Goal: Use online tool/utility

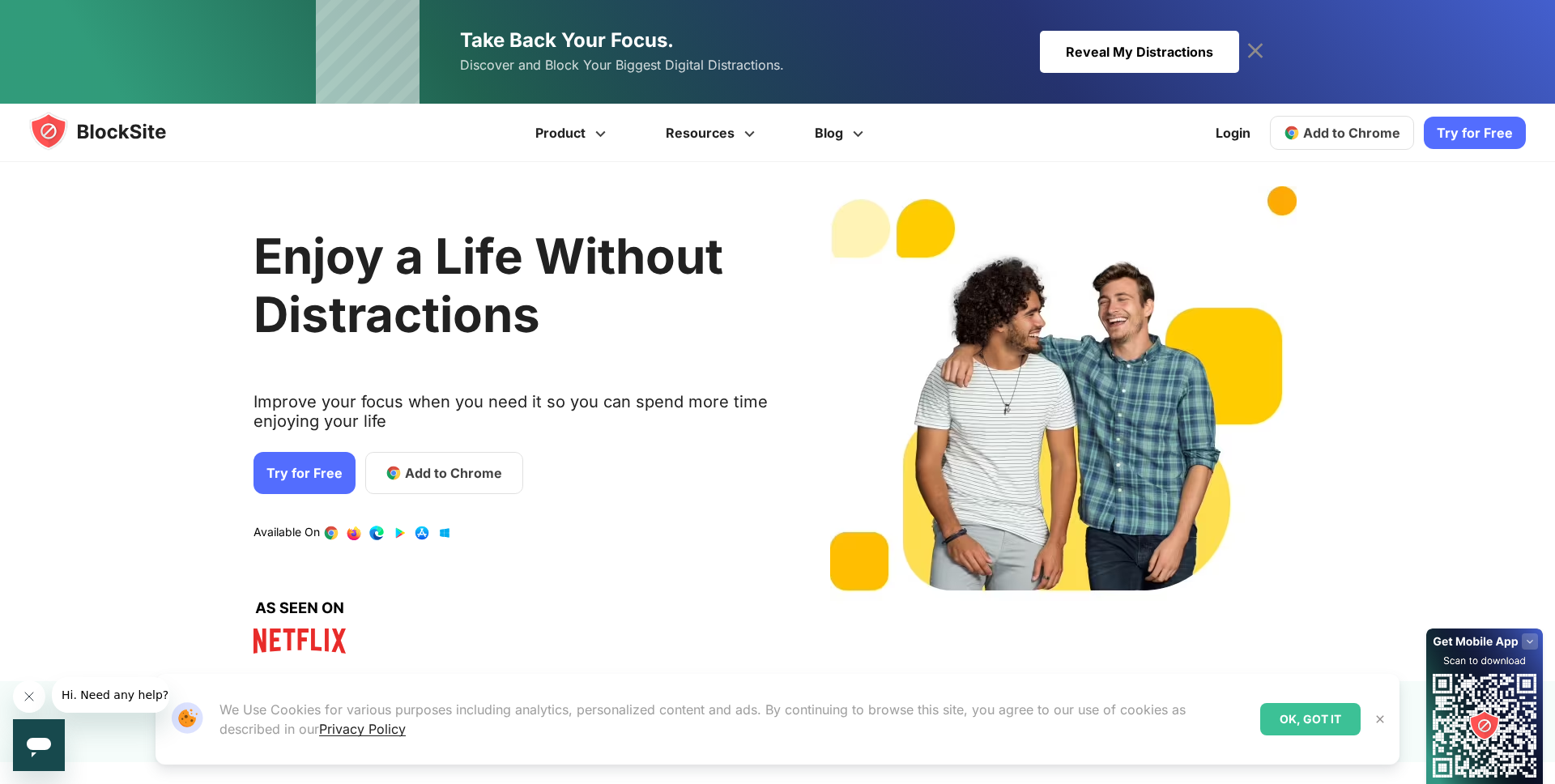
click at [1108, 59] on div "Reveal My Distractions" at bounding box center [1139, 51] width 199 height 43
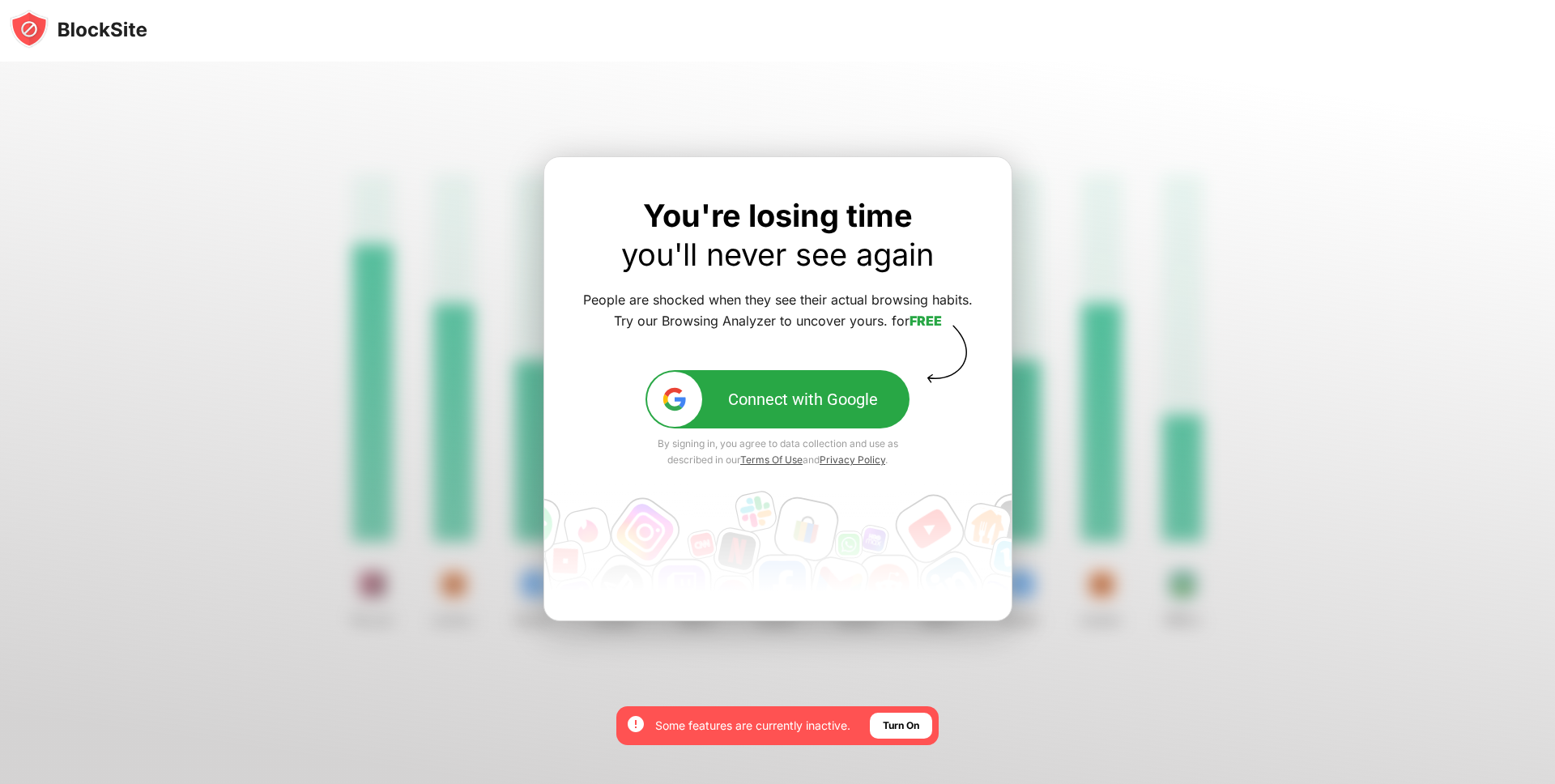
click at [851, 418] on button "Connect with Google" at bounding box center [778, 399] width 264 height 58
